Goal: Task Accomplishment & Management: Use online tool/utility

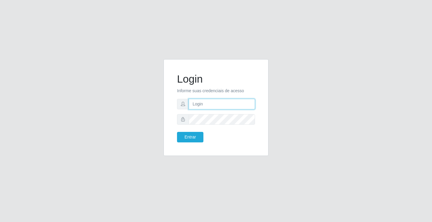
click at [243, 103] on input "text" at bounding box center [222, 104] width 66 height 11
type input "zivaneide@ideal"
click at [177, 132] on button "Entrar" at bounding box center [190, 137] width 26 height 11
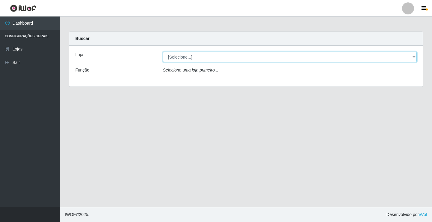
click at [414, 56] on select "[Selecione...] Ideal - Conceição" at bounding box center [290, 57] width 254 height 11
select select "231"
click at [163, 52] on select "[Selecione...] Ideal - Conceição" at bounding box center [290, 57] width 254 height 11
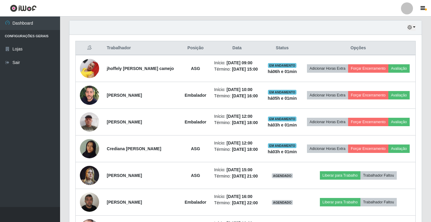
scroll to position [210, 0]
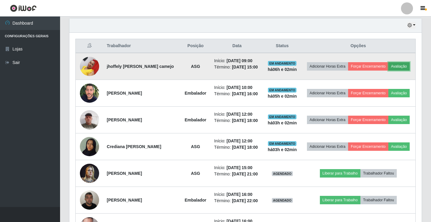
click at [398, 65] on button "Avaliação" at bounding box center [398, 66] width 21 height 8
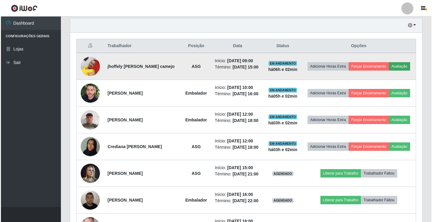
scroll to position [125, 349]
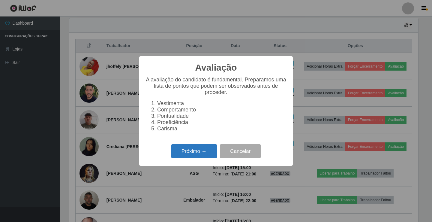
click at [205, 158] on button "Próximo →" at bounding box center [194, 151] width 46 height 14
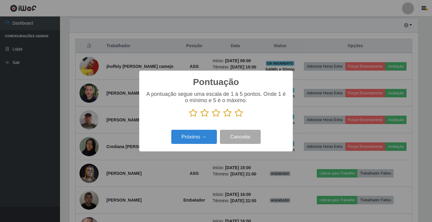
scroll to position [299949, 299725]
click at [238, 113] on icon at bounding box center [239, 112] width 8 height 9
click at [235, 117] on input "radio" at bounding box center [235, 117] width 0 height 0
click at [206, 133] on button "Próximo →" at bounding box center [194, 137] width 46 height 14
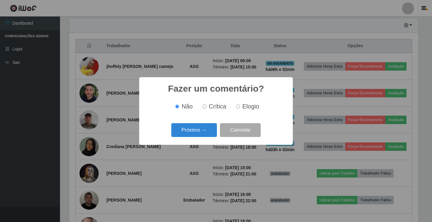
click at [206, 133] on button "Próximo →" at bounding box center [194, 130] width 46 height 14
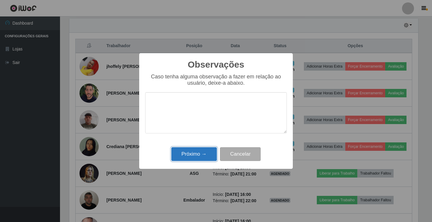
click at [202, 151] on button "Próximo →" at bounding box center [194, 154] width 46 height 14
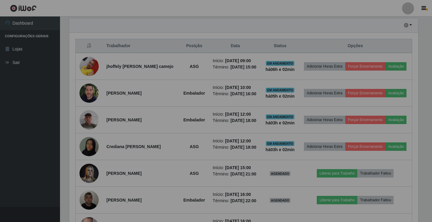
scroll to position [125, 352]
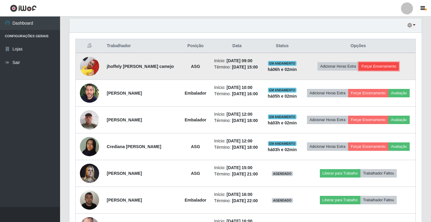
click at [366, 64] on button "Forçar Encerramento" at bounding box center [378, 66] width 40 height 8
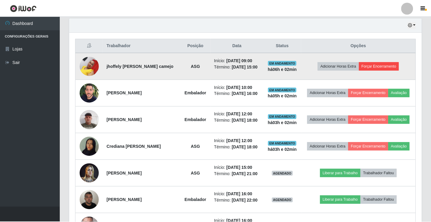
scroll to position [125, 349]
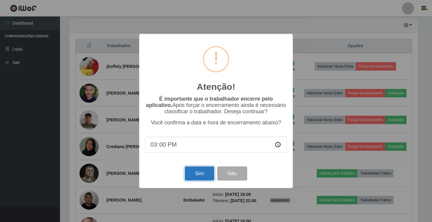
click at [191, 179] on button "Sim" at bounding box center [199, 173] width 29 height 14
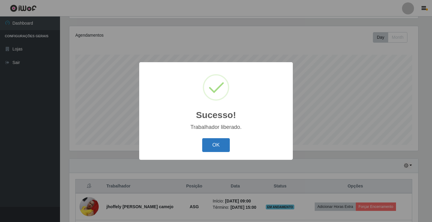
click at [209, 146] on button "OK" at bounding box center [216, 145] width 28 height 14
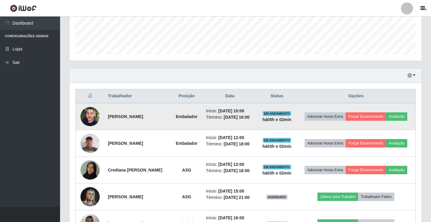
scroll to position [190, 0]
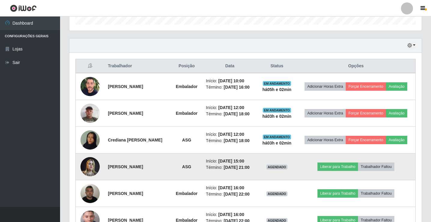
click at [86, 166] on img at bounding box center [89, 167] width 19 height 26
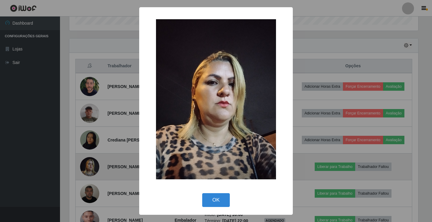
click at [86, 166] on div "× OK Cancel" at bounding box center [216, 111] width 432 height 222
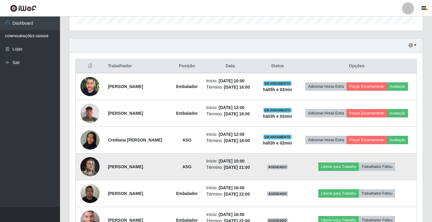
scroll to position [125, 352]
click at [333, 167] on button "Liberar para Trabalho" at bounding box center [337, 166] width 41 height 8
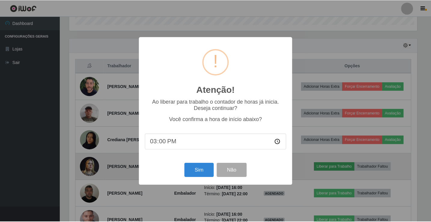
scroll to position [125, 349]
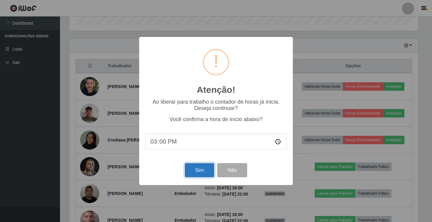
click at [210, 172] on button "Sim" at bounding box center [199, 170] width 29 height 14
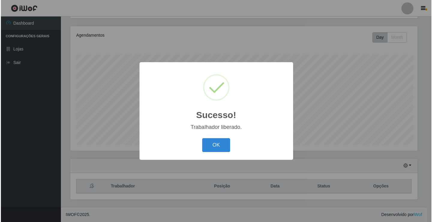
scroll to position [0, 0]
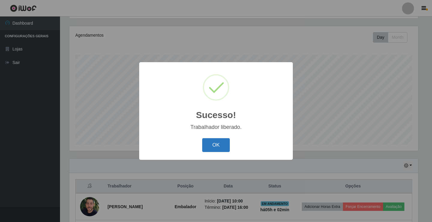
click at [216, 148] on button "OK" at bounding box center [216, 145] width 28 height 14
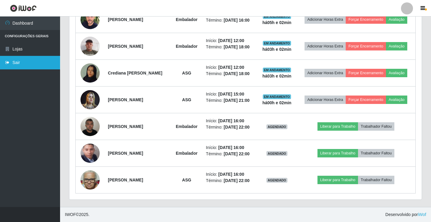
click at [31, 67] on link "Sair" at bounding box center [30, 63] width 60 height 14
